Goal: Task Accomplishment & Management: Use online tool/utility

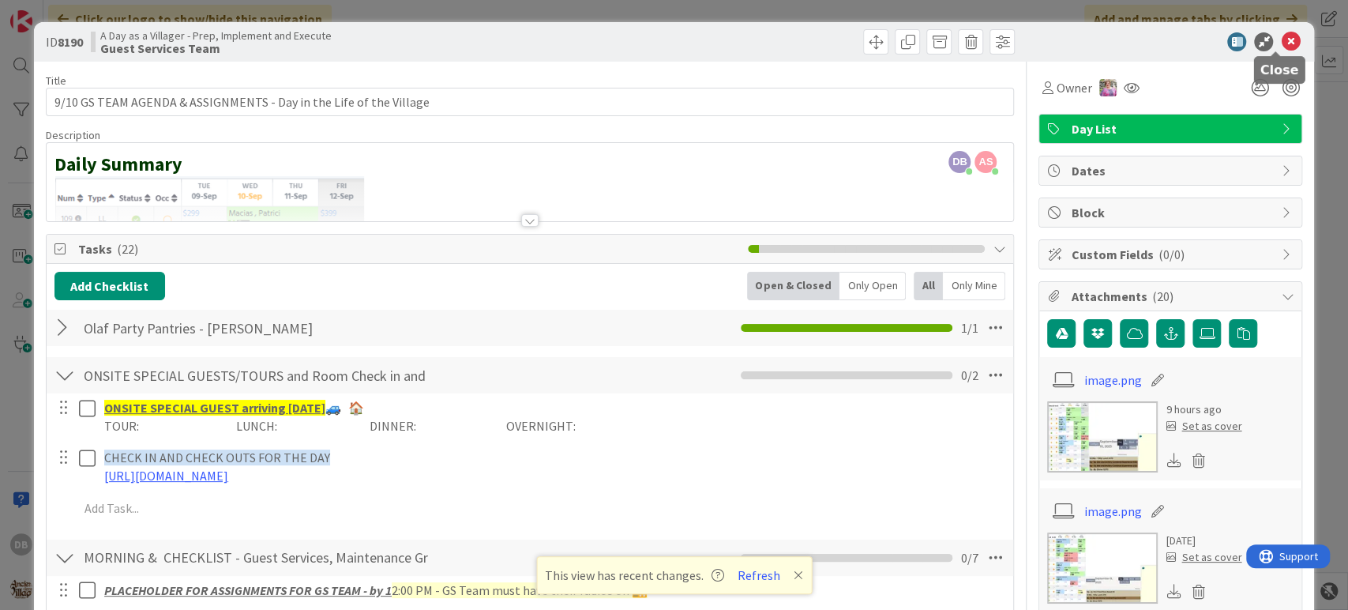
click at [1281, 40] on icon at bounding box center [1290, 41] width 19 height 19
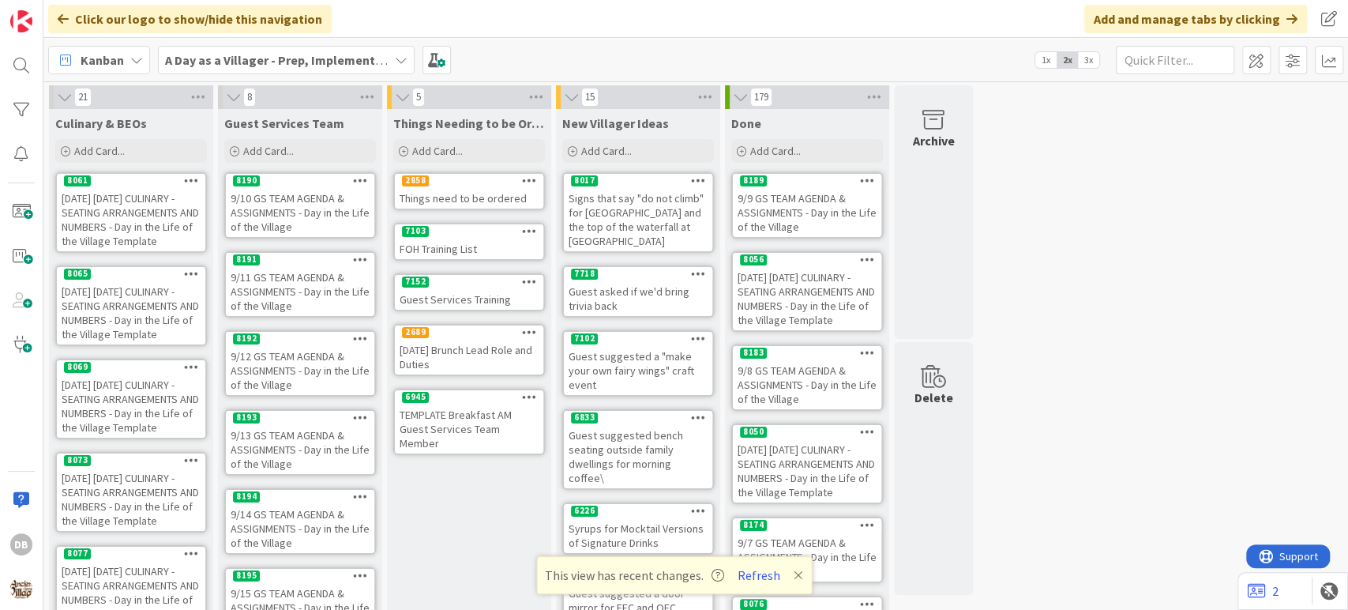
click at [263, 288] on div "9/11 GS TEAM AGENDA & ASSIGNMENTS - Day in the Life of the Village" at bounding box center [300, 291] width 148 height 49
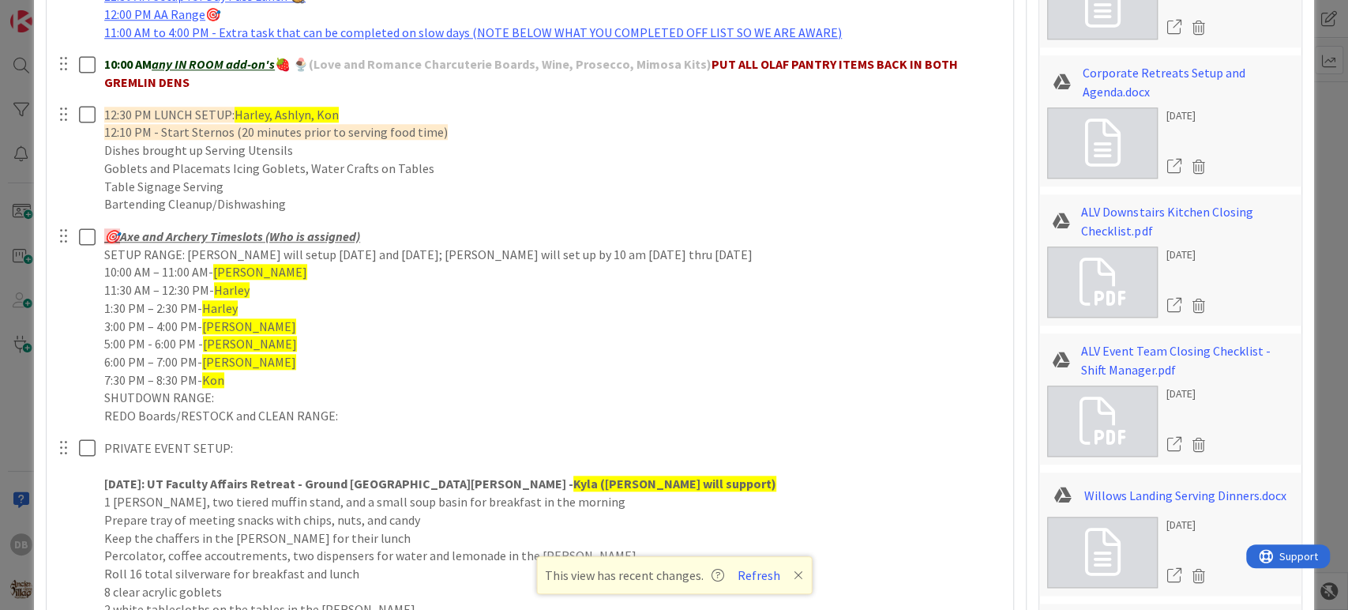
scroll to position [1007, 0]
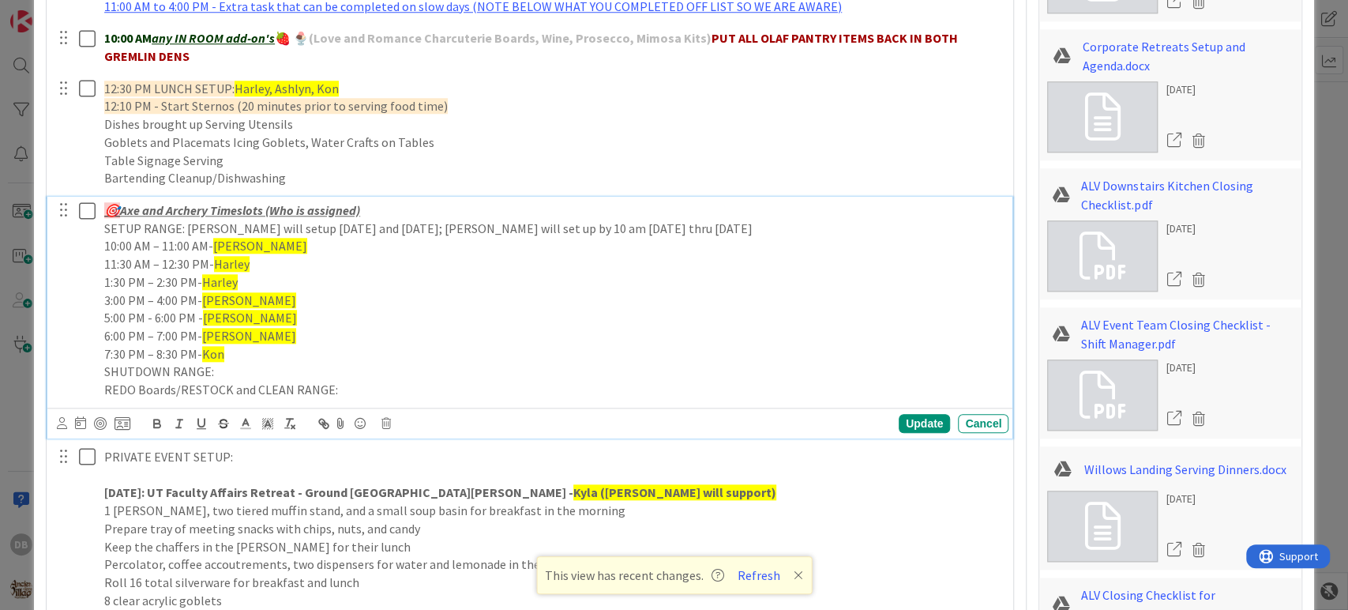
click at [108, 280] on p "1:30 PM – 2:30 PM- [PERSON_NAME]" at bounding box center [553, 282] width 898 height 18
click at [912, 419] on div "Update" at bounding box center [924, 423] width 51 height 19
drag, startPoint x: 103, startPoint y: 268, endPoint x: 152, endPoint y: 262, distance: 50.0
click at [152, 262] on p "11:30 AM – 12:30 PM- [PERSON_NAME]" at bounding box center [553, 264] width 898 height 18
click at [84, 283] on div at bounding box center [76, 300] width 44 height 207
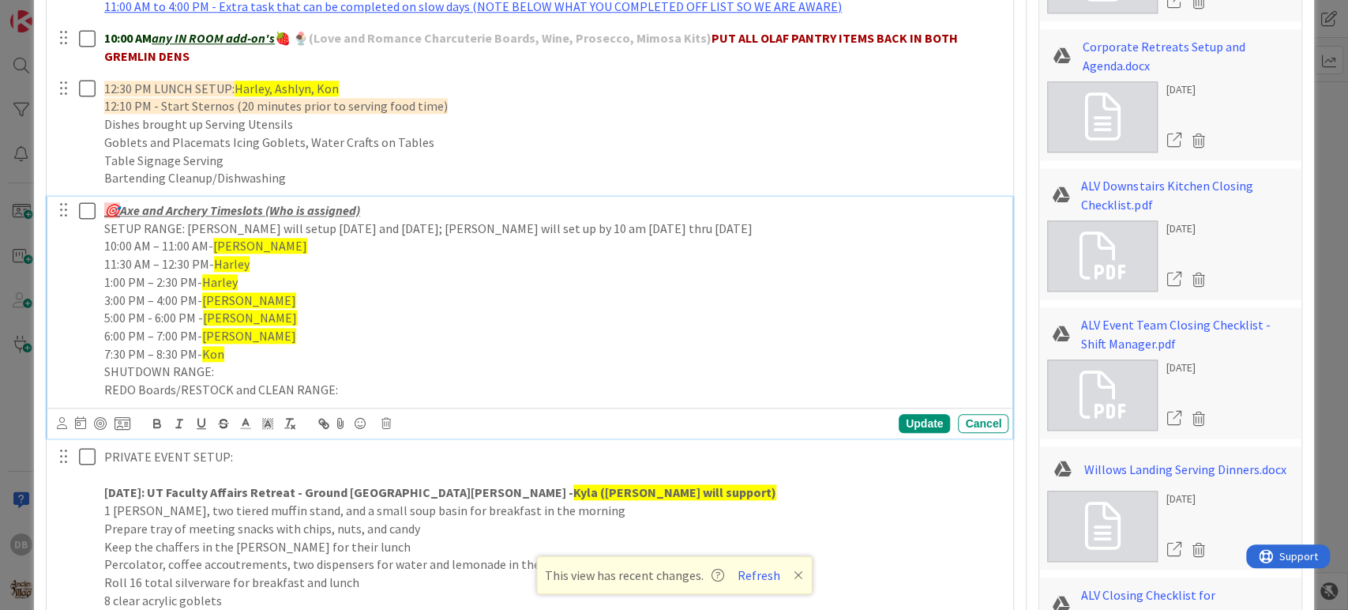
drag, startPoint x: 95, startPoint y: 283, endPoint x: 197, endPoint y: 290, distance: 102.1
click at [198, 292] on div "🎯 Axe and Archery Timeslots (Who is assigned) SETUP RANGE: [PERSON_NAME] will s…" at bounding box center [531, 300] width 955 height 207
click at [188, 280] on p "1:00 PM – 2:30 PM- [PERSON_NAME]" at bounding box center [553, 282] width 898 height 18
click at [259, 279] on p "1:00 PM – 2:30 PM- [PERSON_NAME]" at bounding box center [553, 282] width 898 height 18
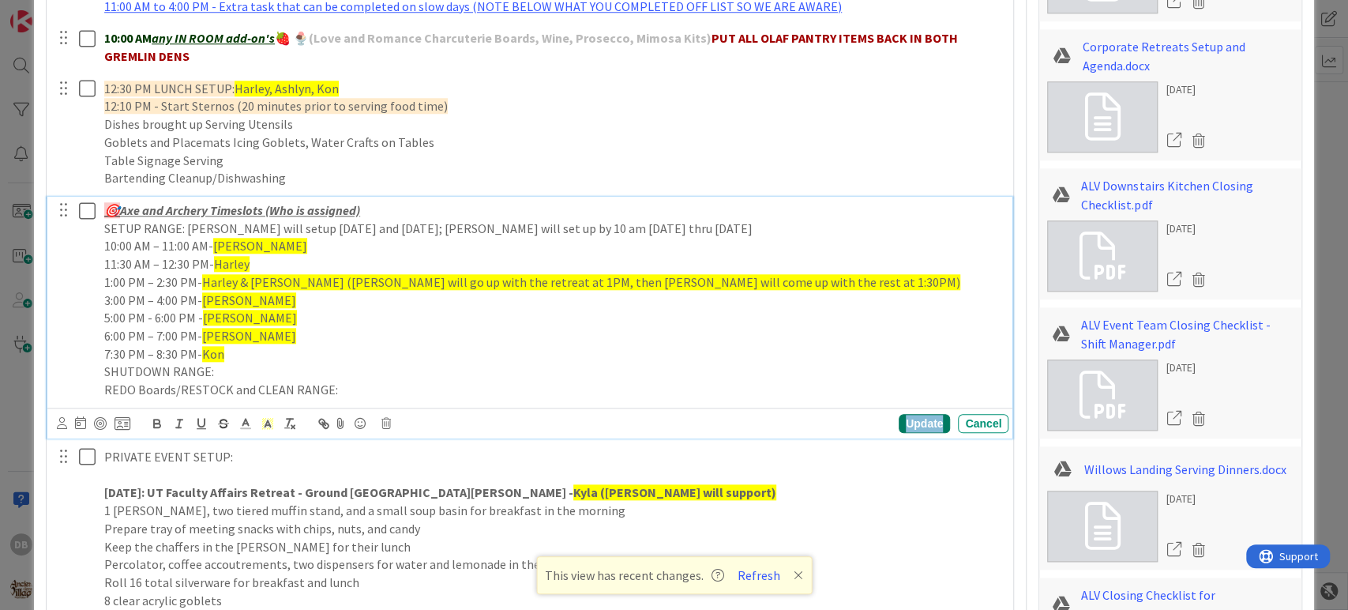
click at [910, 427] on div "Update" at bounding box center [924, 423] width 51 height 19
